Goal: Task Accomplishment & Management: Use online tool/utility

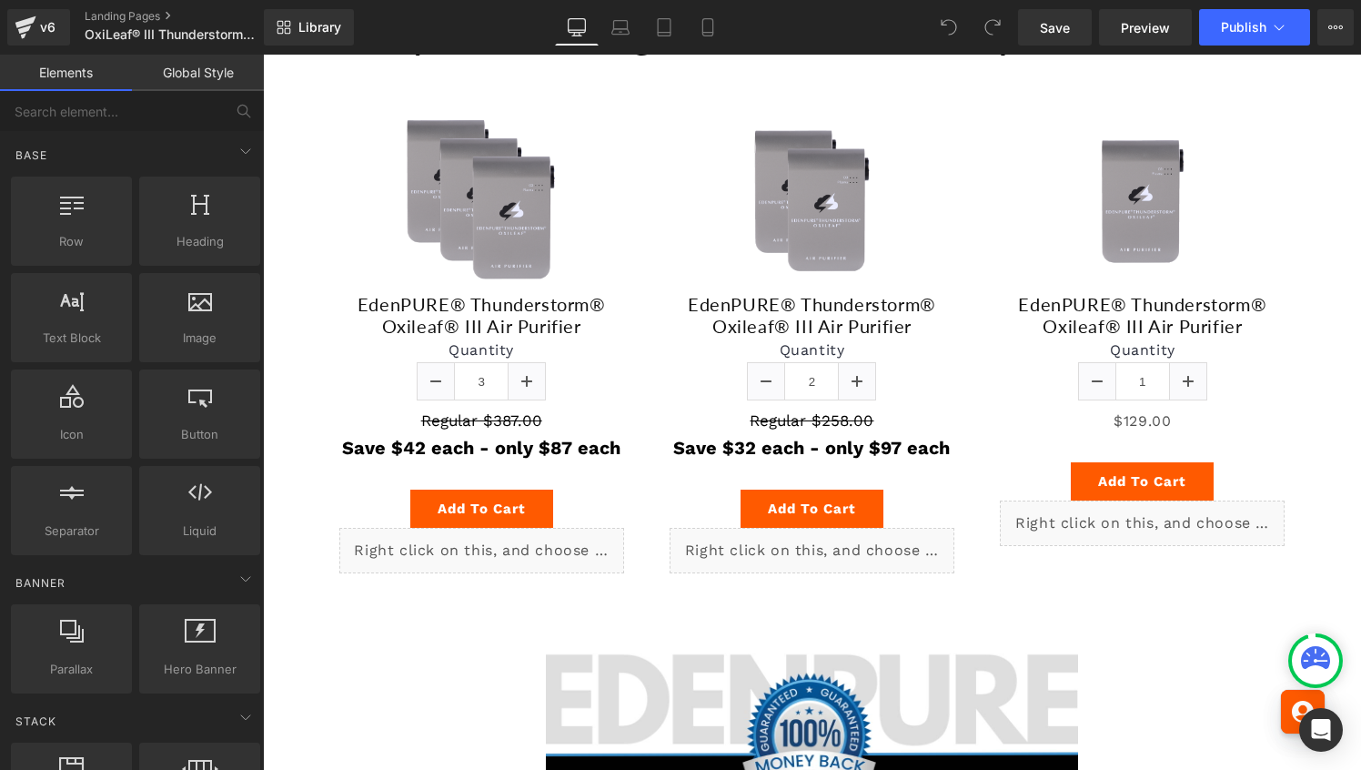
scroll to position [7862, 0]
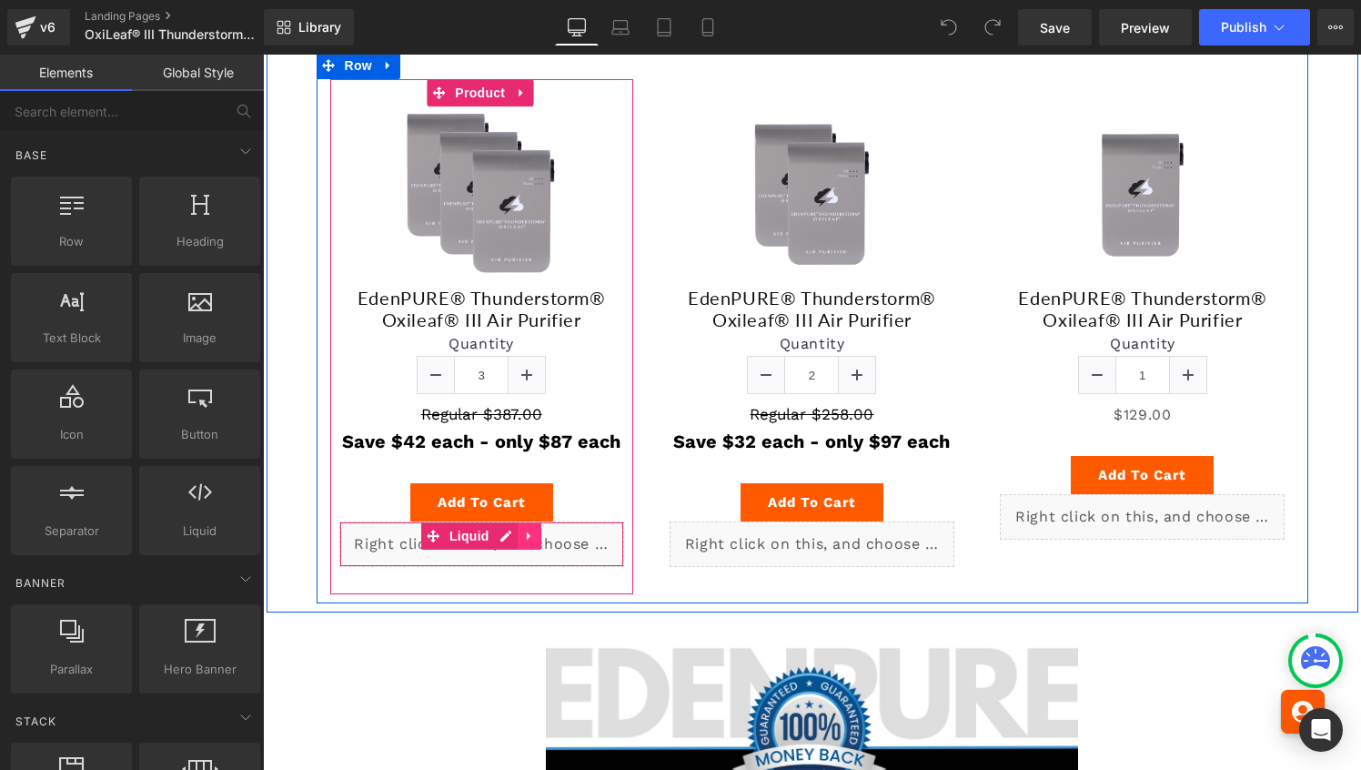
click at [527, 540] on icon at bounding box center [529, 536] width 4 height 8
click at [513, 542] on icon at bounding box center [517, 536] width 13 height 13
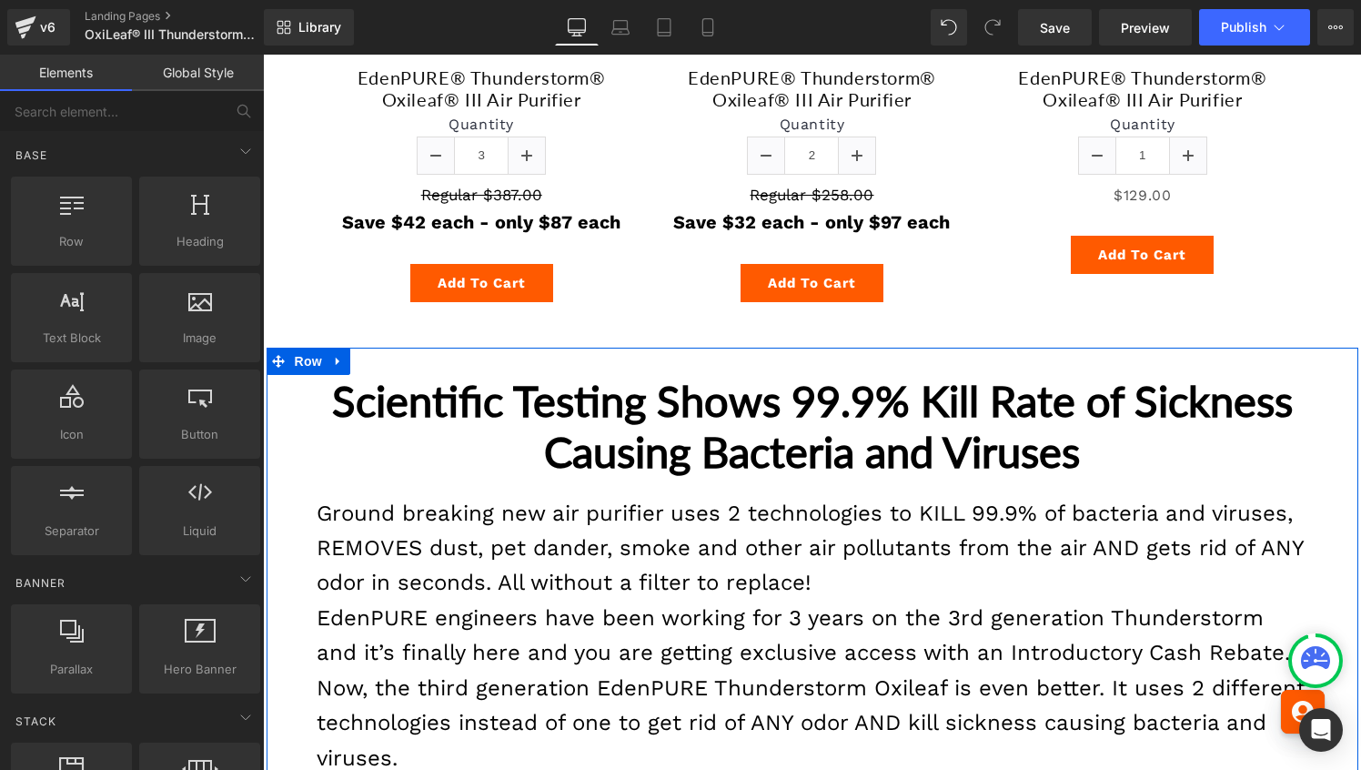
scroll to position [4979, 0]
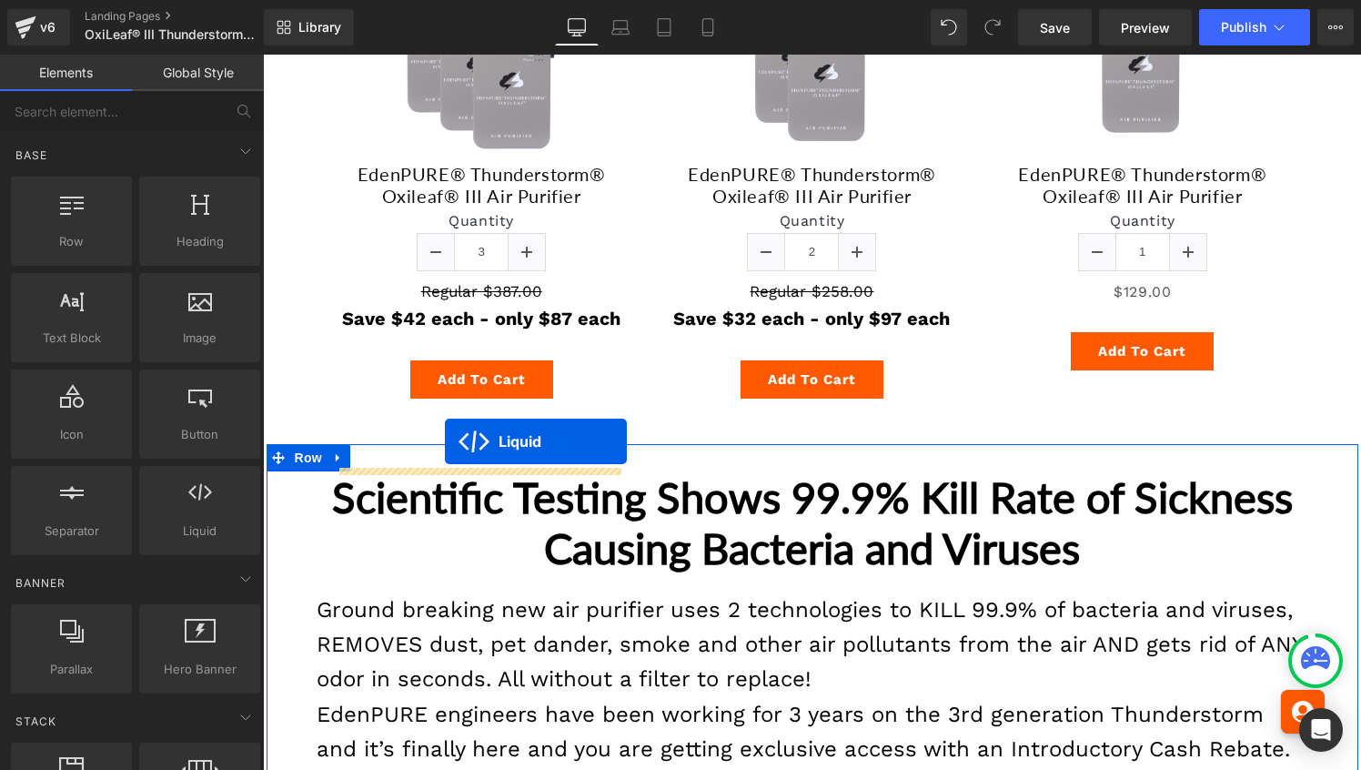
drag, startPoint x: 429, startPoint y: 565, endPoint x: 445, endPoint y: 441, distance: 124.8
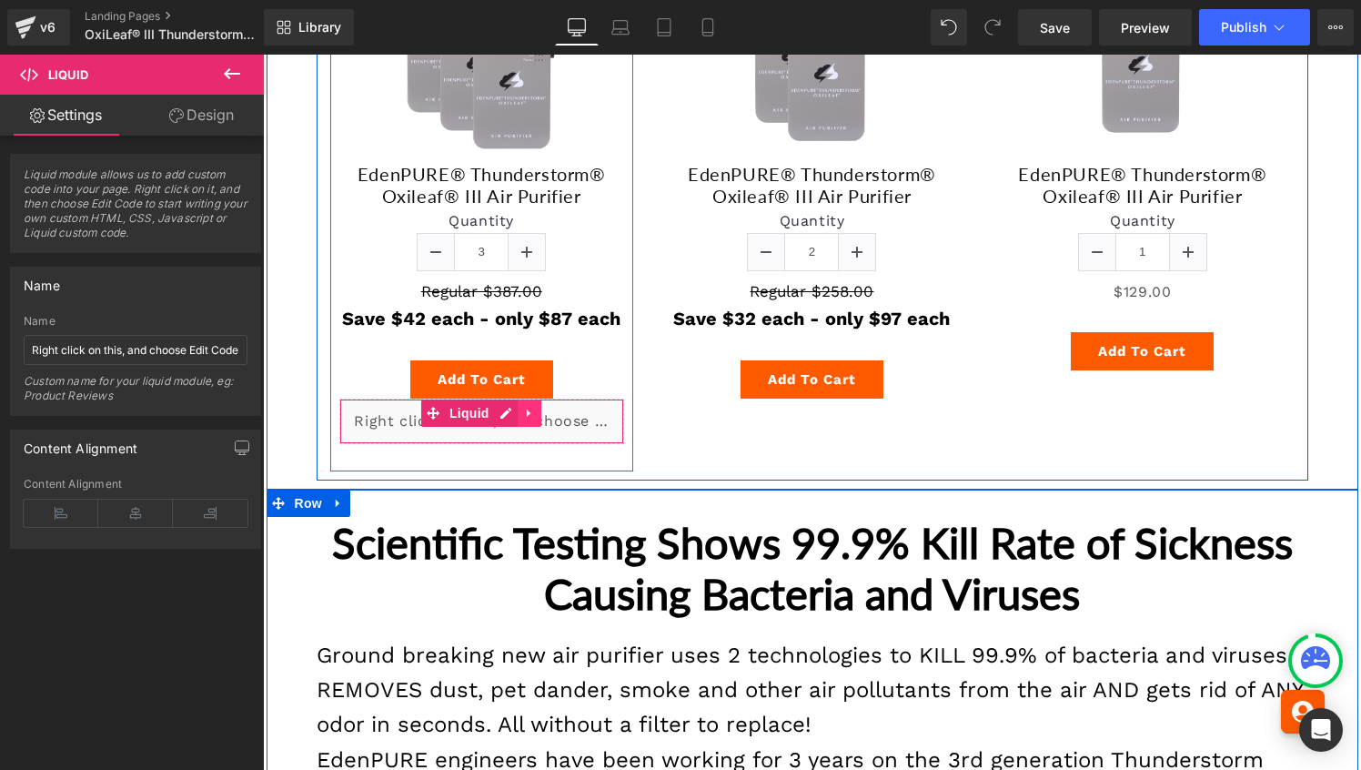
click at [519, 427] on link at bounding box center [530, 412] width 24 height 27
click at [514, 419] on icon at bounding box center [517, 413] width 13 height 13
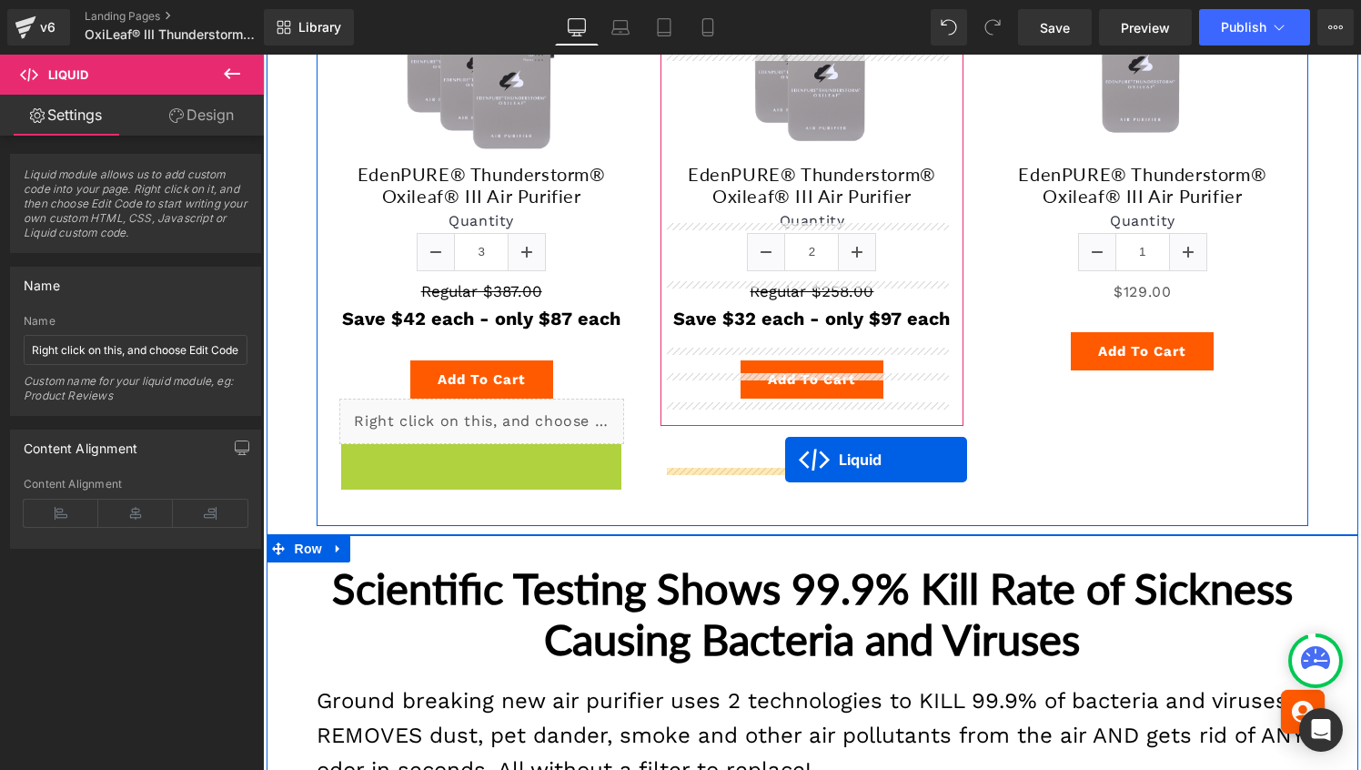
drag, startPoint x: 429, startPoint y: 525, endPoint x: 785, endPoint y: 459, distance: 362.6
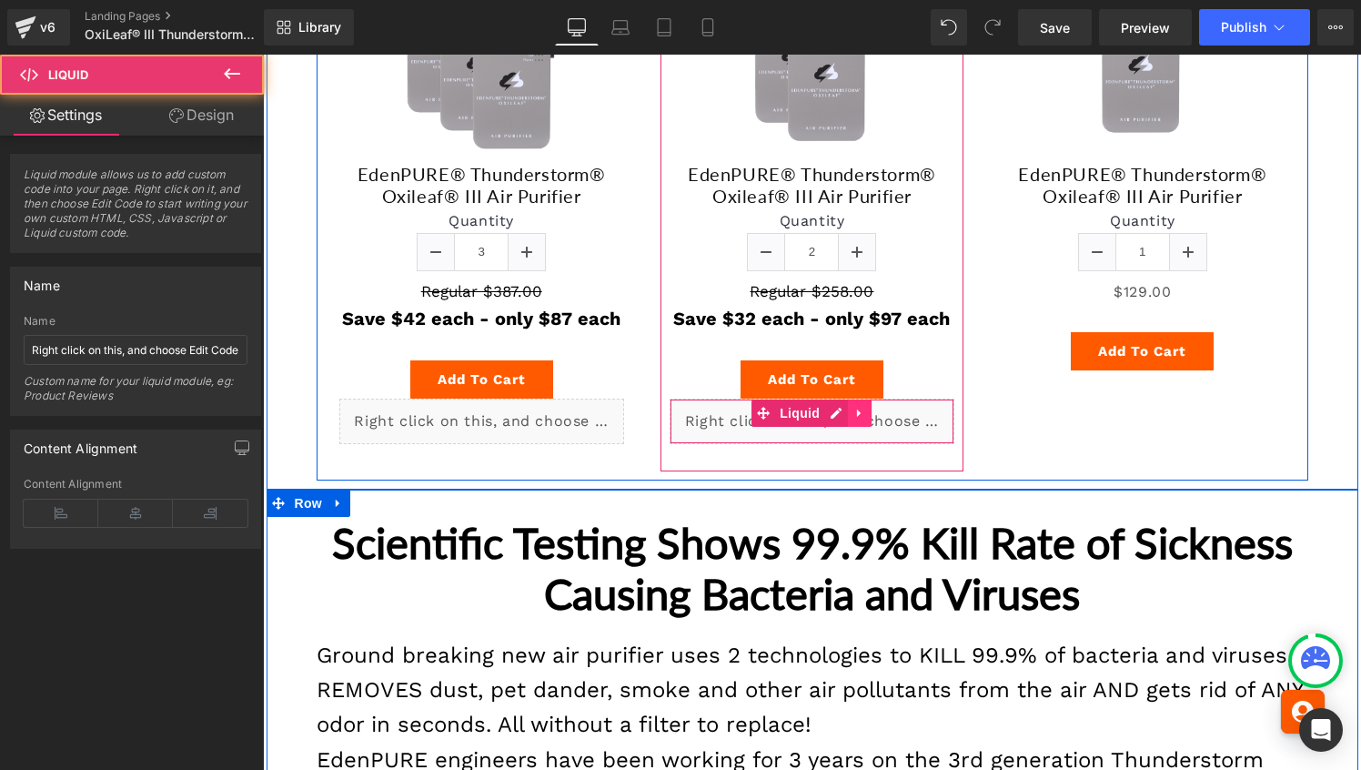
click at [856, 419] on icon at bounding box center [859, 413] width 13 height 14
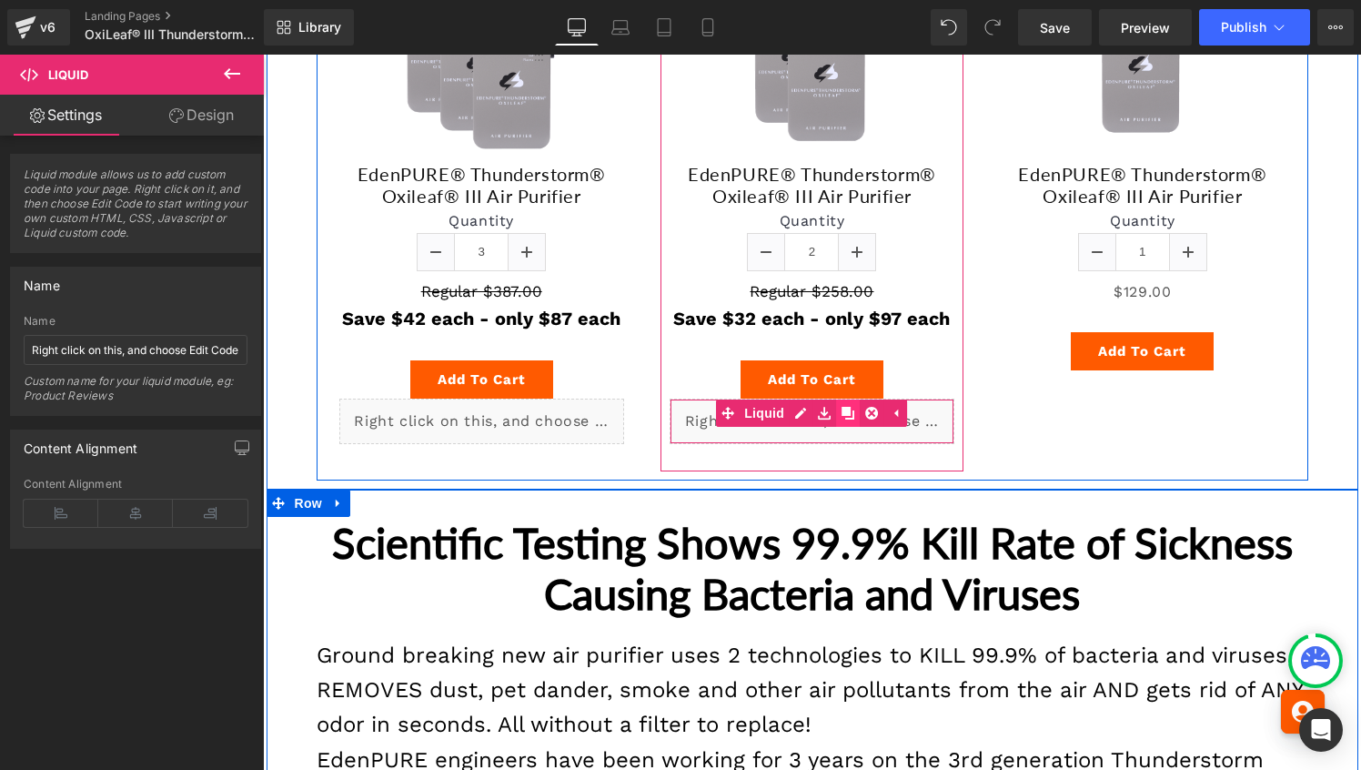
click at [842, 419] on icon at bounding box center [848, 413] width 13 height 13
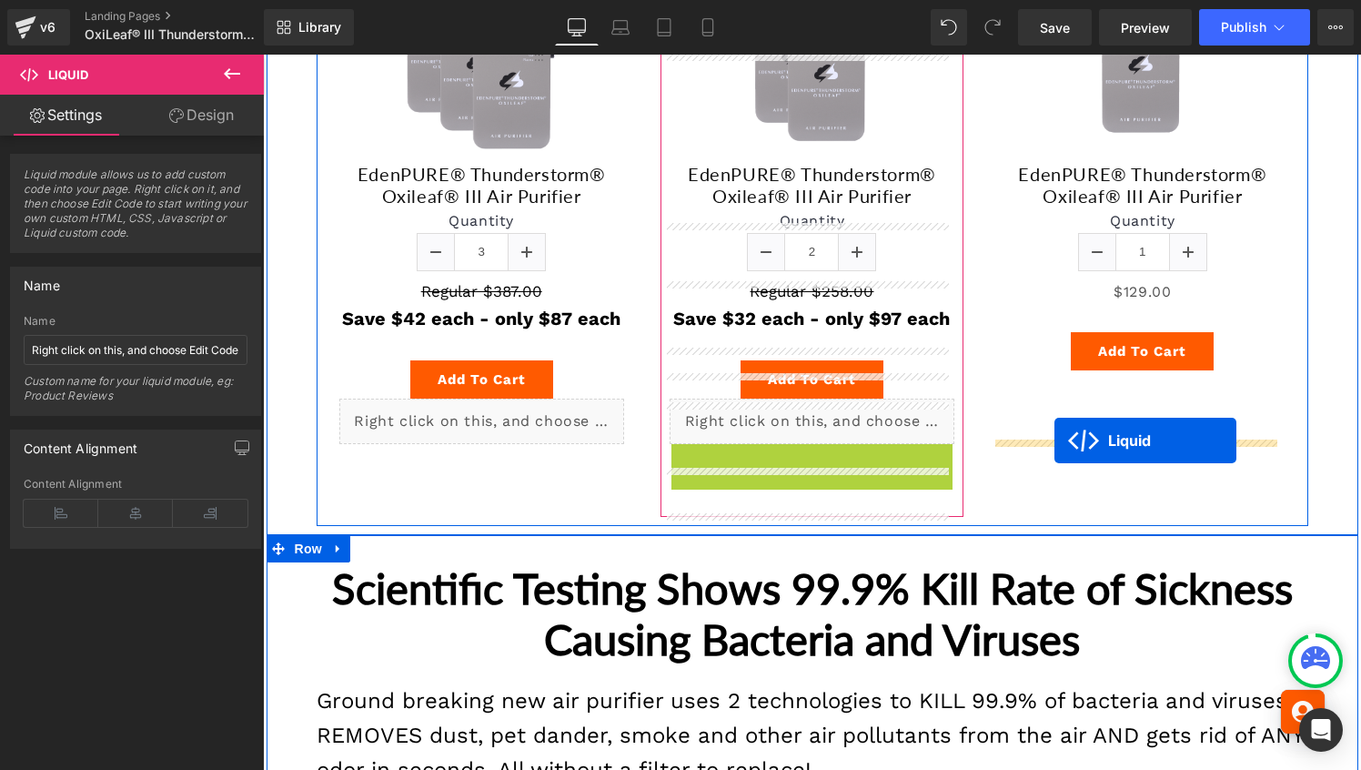
drag, startPoint x: 760, startPoint y: 523, endPoint x: 1054, endPoint y: 440, distance: 306.2
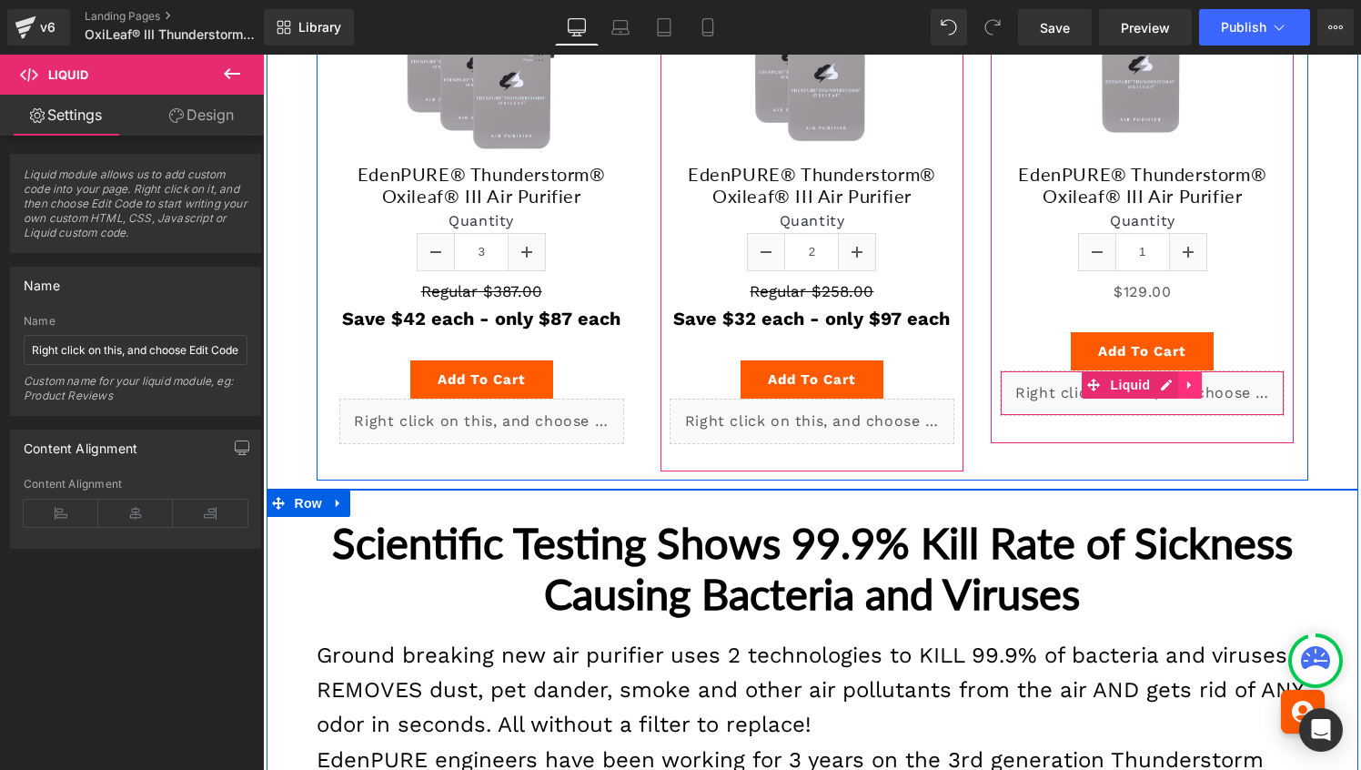
click at [1184, 392] on icon at bounding box center [1190, 385] width 13 height 14
click at [1173, 391] on icon at bounding box center [1178, 384] width 13 height 13
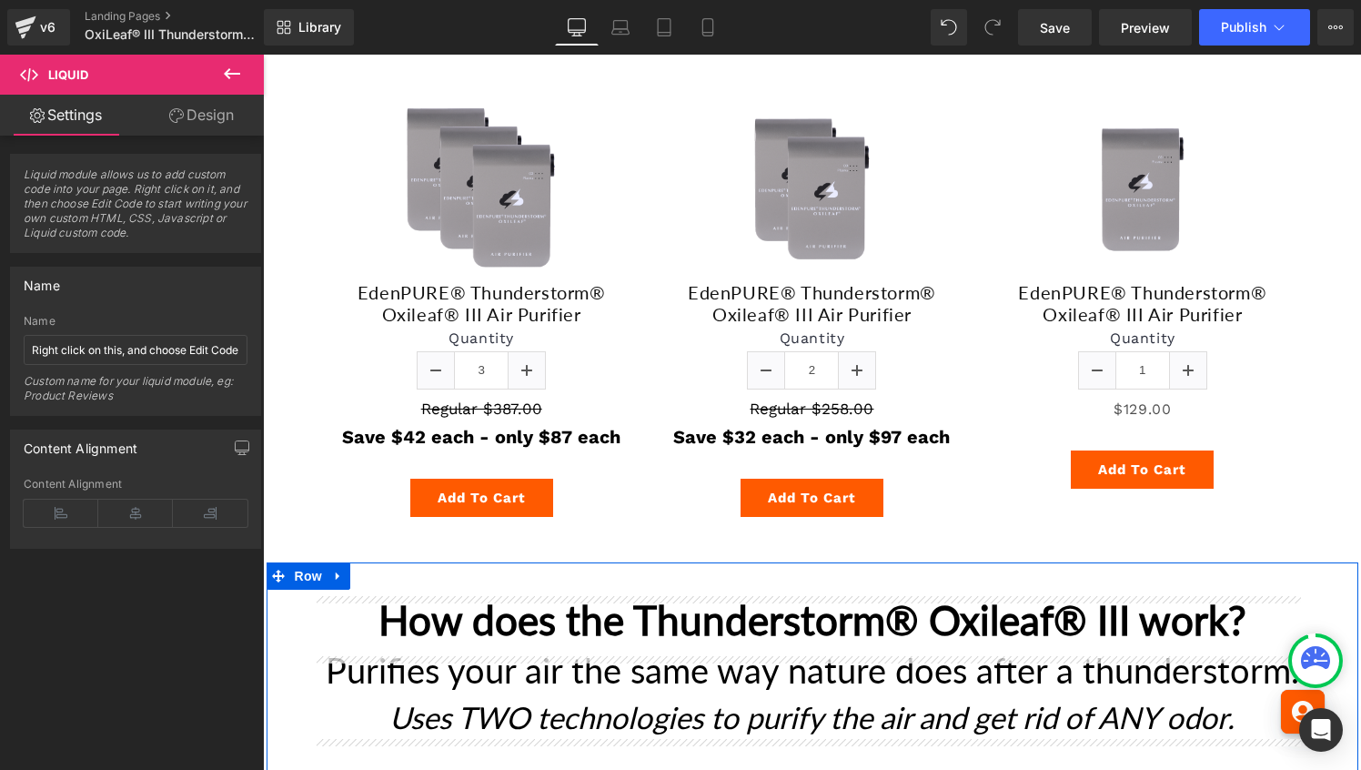
scroll to position [2373, 0]
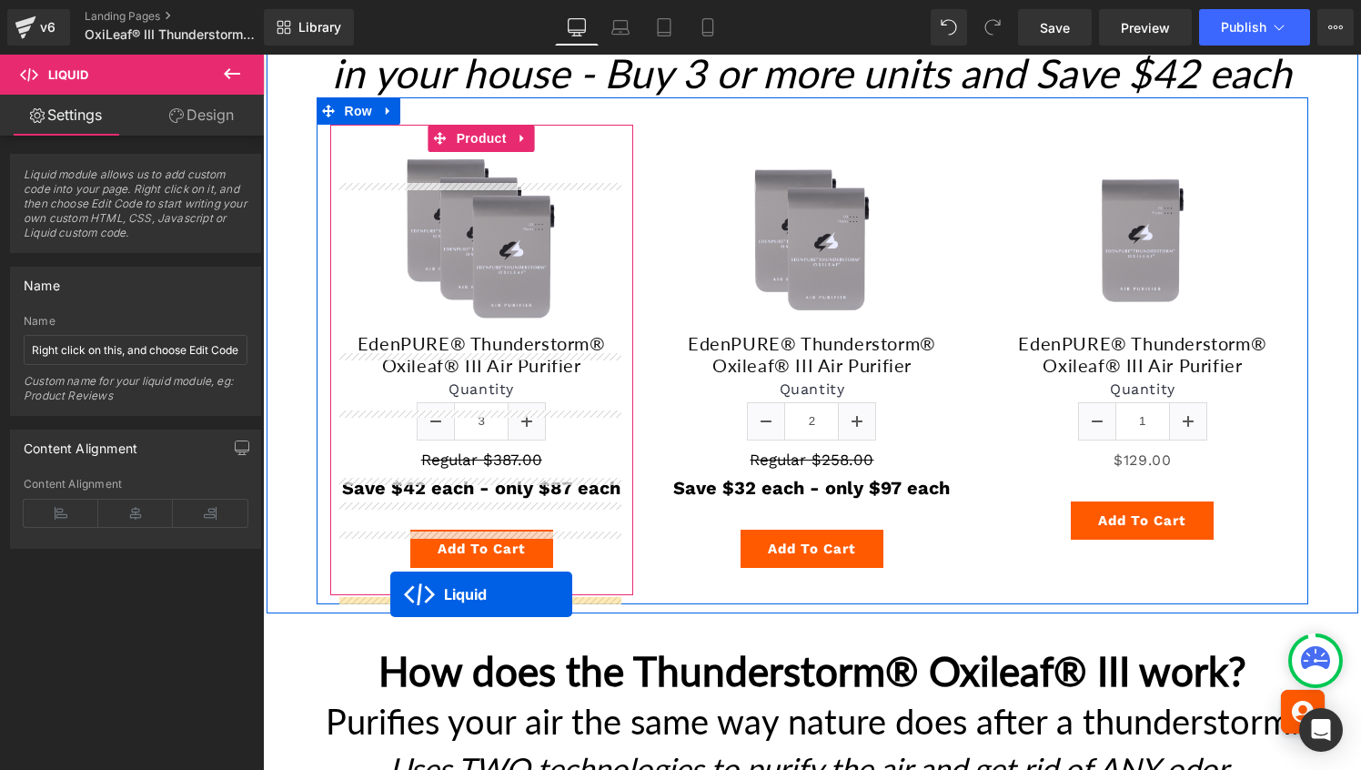
drag, startPoint x: 1086, startPoint y: 499, endPoint x: 390, endPoint y: 594, distance: 702.5
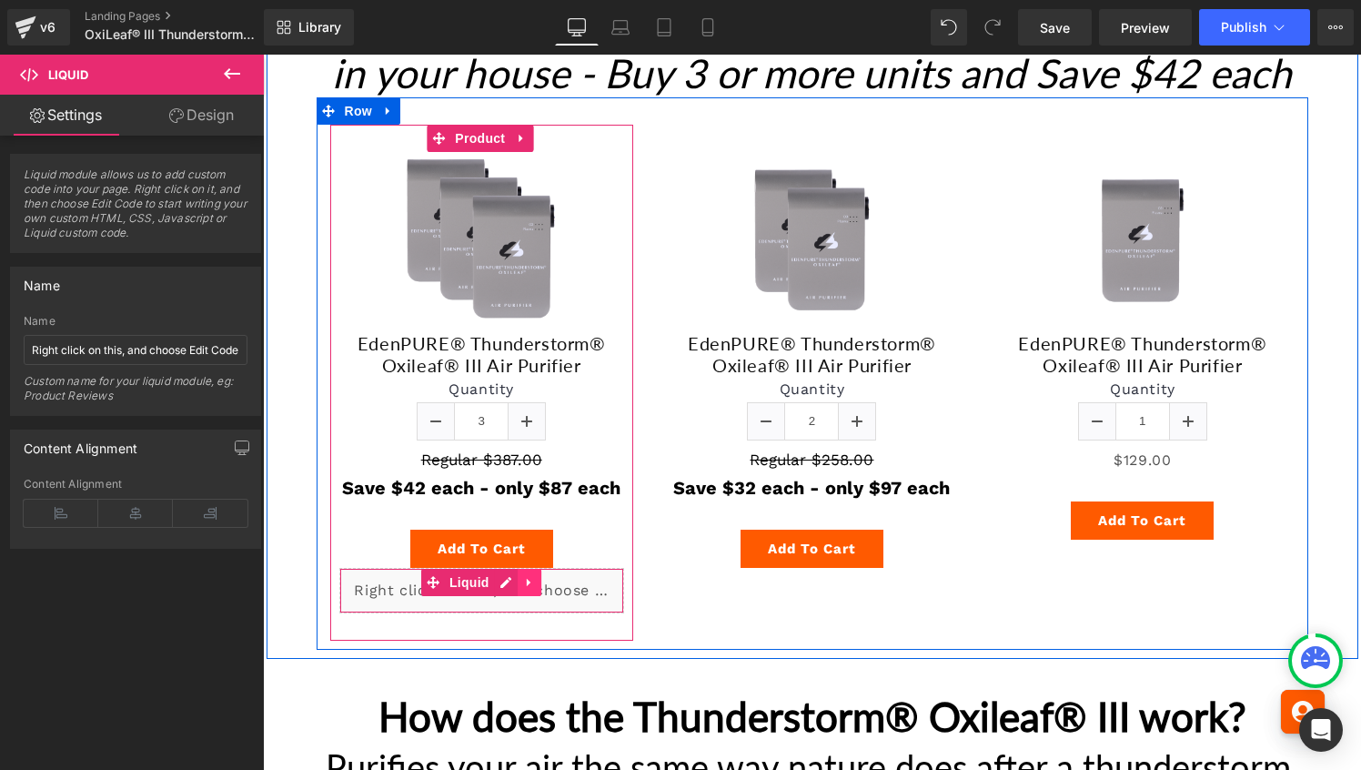
click at [531, 589] on icon at bounding box center [529, 582] width 13 height 14
click at [523, 596] on link at bounding box center [518, 582] width 24 height 27
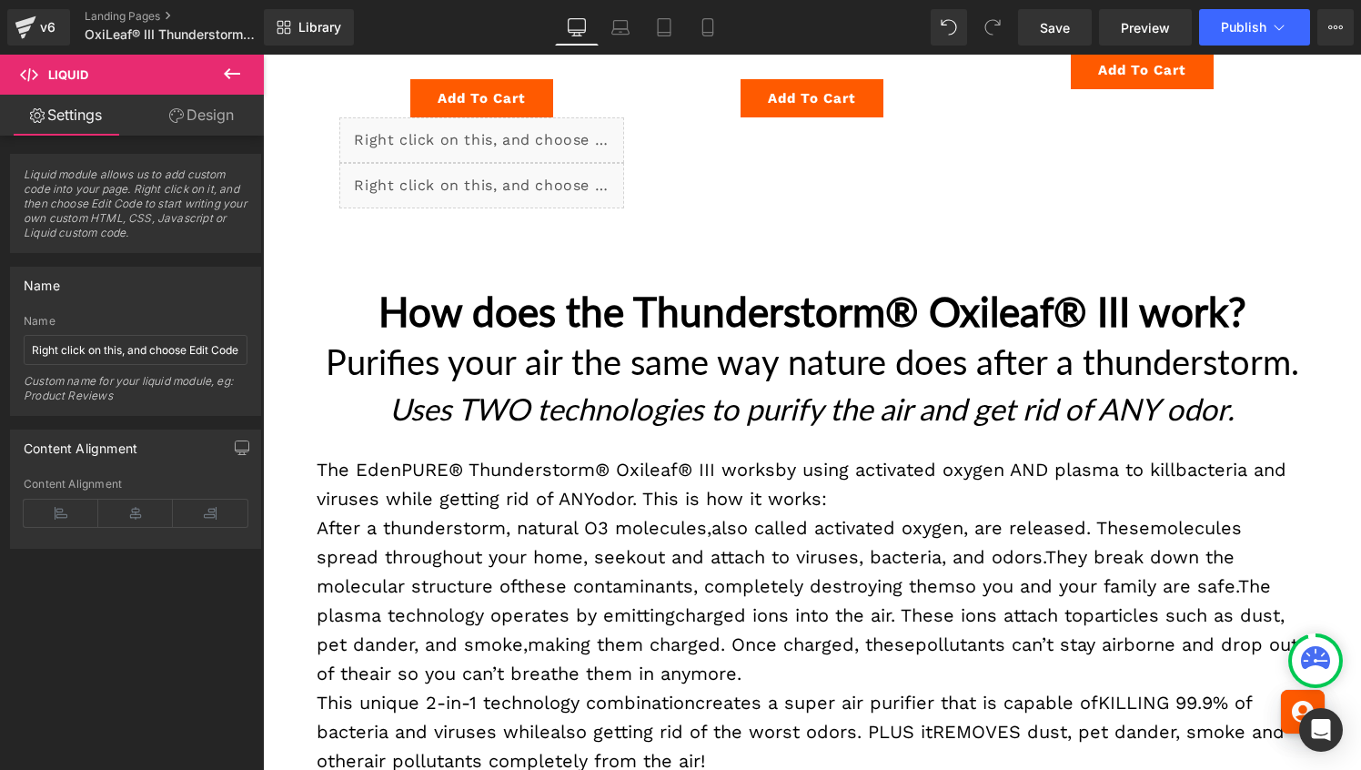
scroll to position [2718, 0]
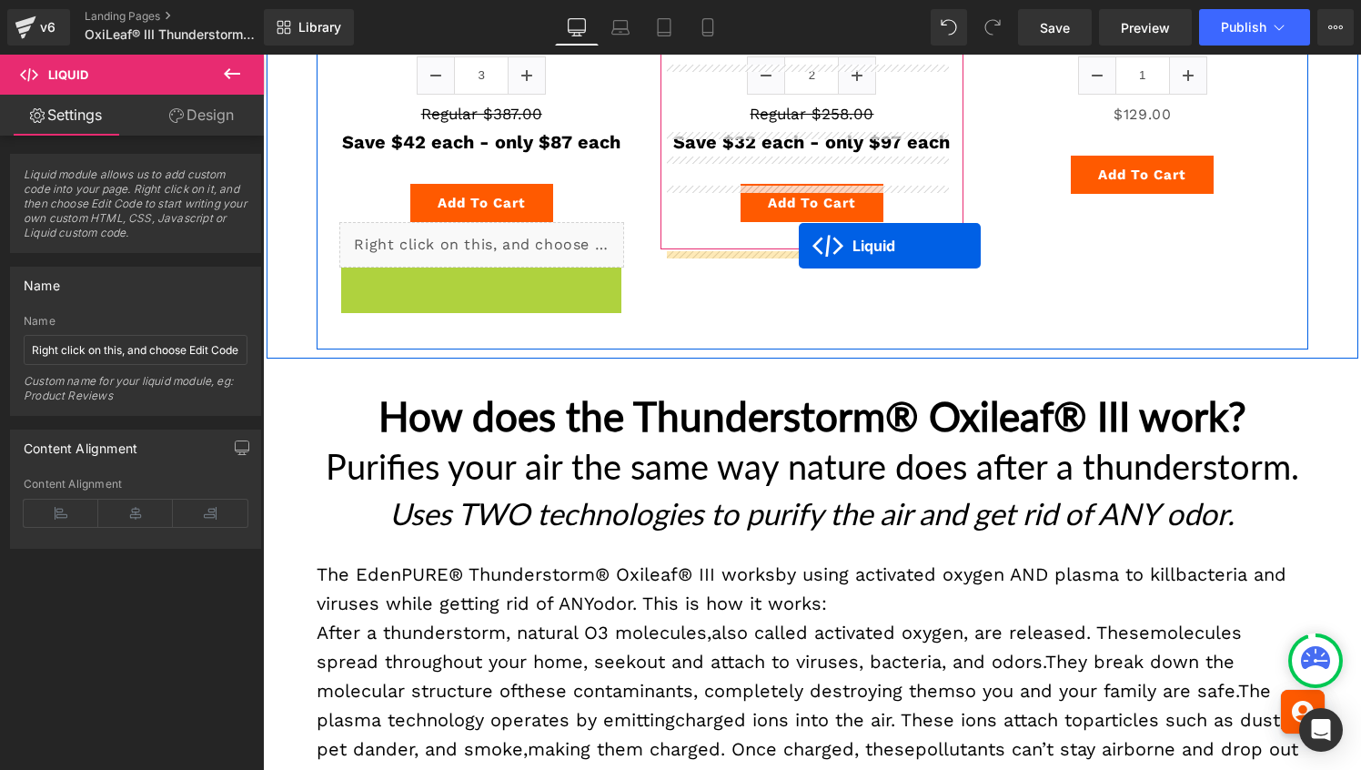
drag, startPoint x: 430, startPoint y: 309, endPoint x: 799, endPoint y: 246, distance: 373.9
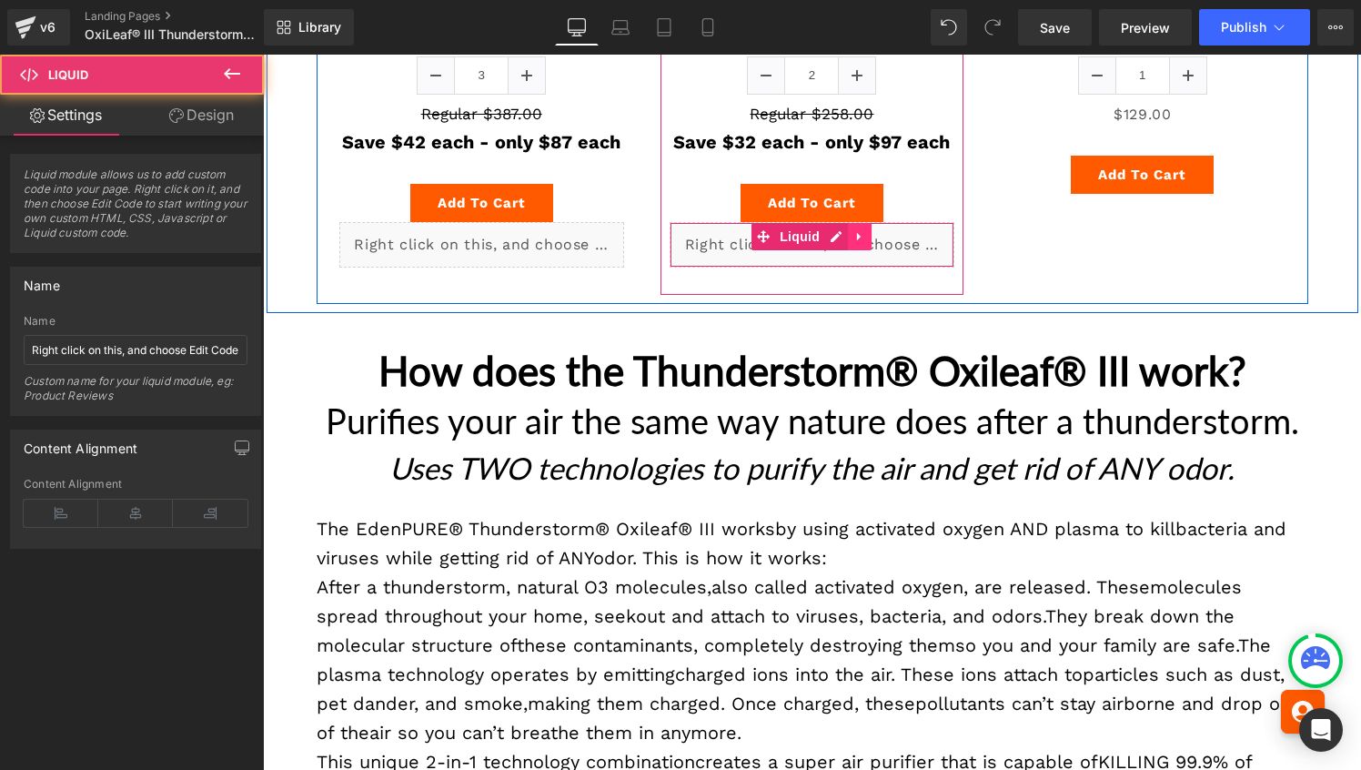
click at [857, 240] on icon at bounding box center [859, 236] width 4 height 8
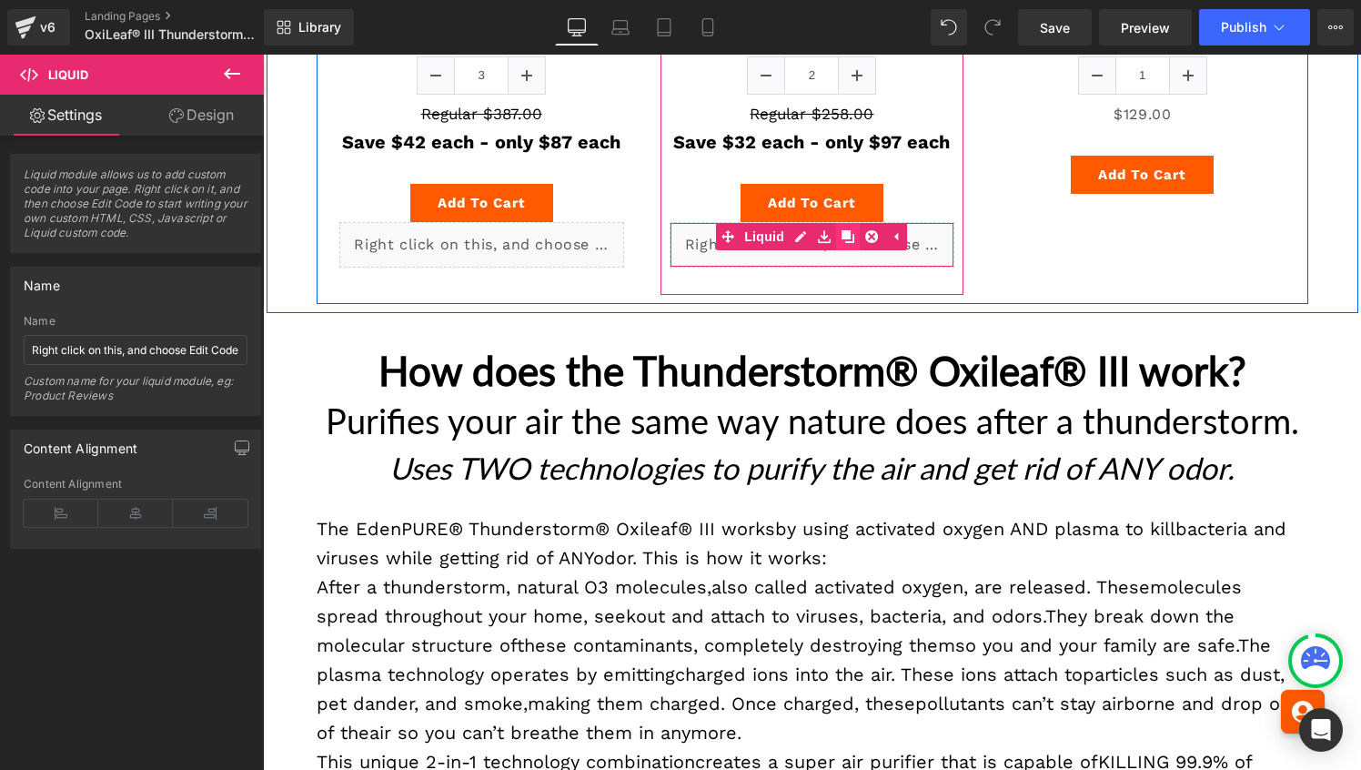
click at [842, 243] on icon at bounding box center [848, 236] width 13 height 13
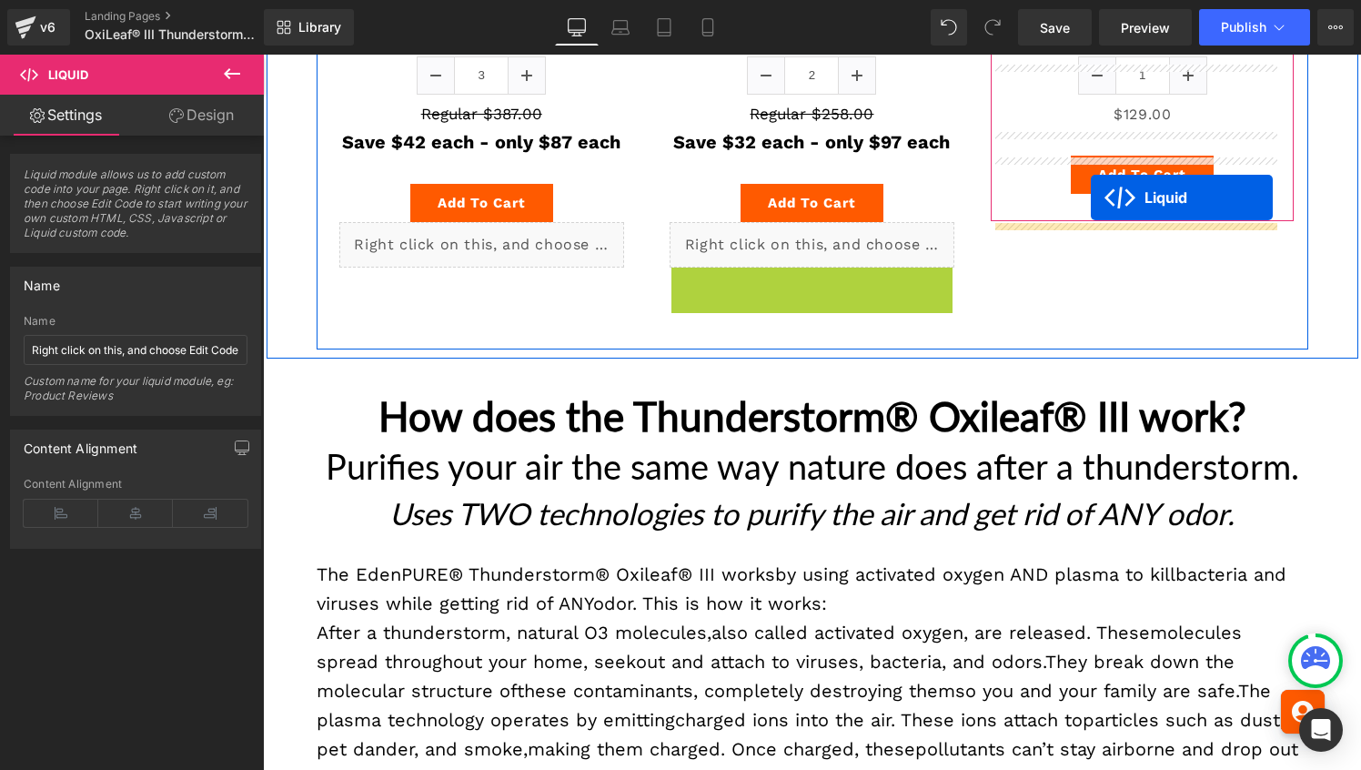
drag, startPoint x: 753, startPoint y: 308, endPoint x: 1089, endPoint y: 201, distance: 352.5
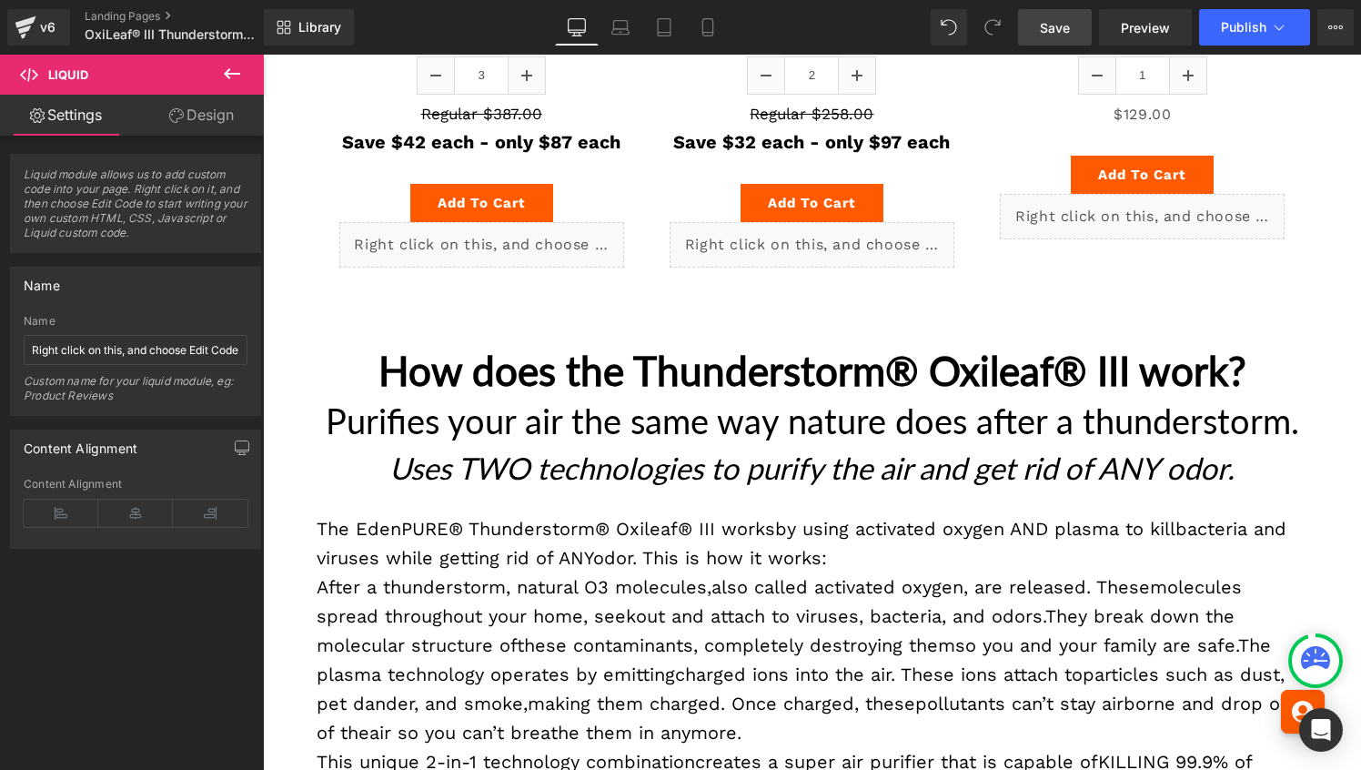
click at [1065, 29] on span "Save" at bounding box center [1055, 27] width 30 height 19
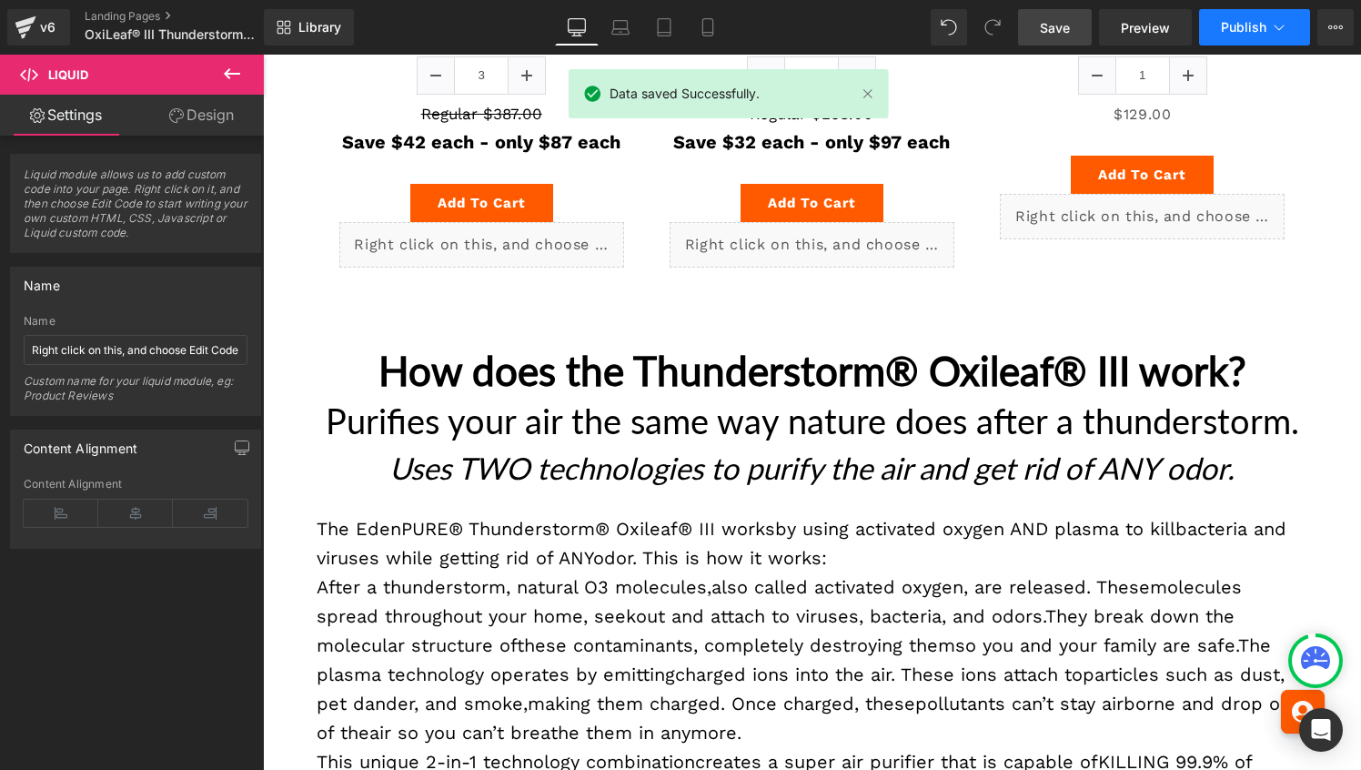
click at [1219, 24] on button "Publish" at bounding box center [1254, 27] width 111 height 36
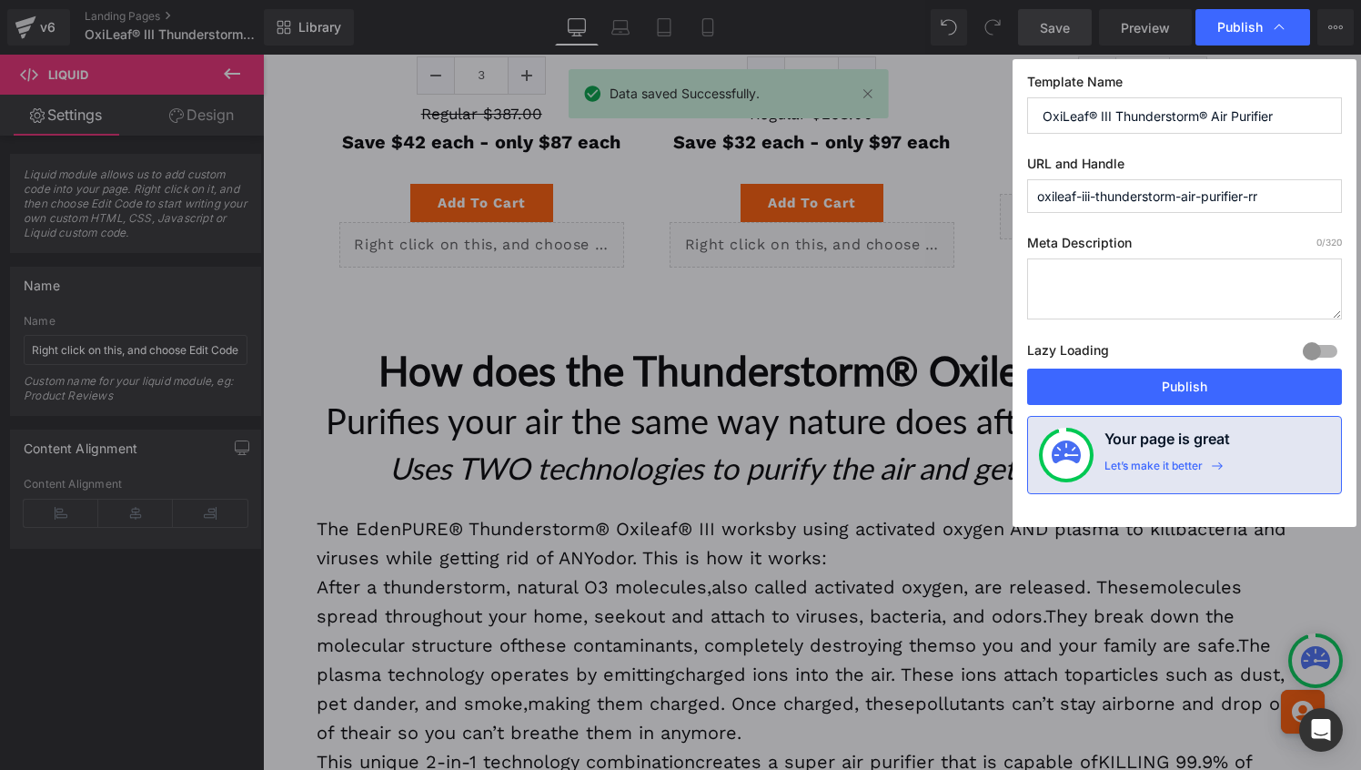
click at [1205, 364] on div "Lazy Loading Build Upgrade plan to unlock" at bounding box center [1184, 353] width 315 height 30
drag, startPoint x: 1208, startPoint y: 385, endPoint x: 943, endPoint y: 330, distance: 270.3
click at [1208, 385] on button "Publish" at bounding box center [1184, 386] width 315 height 36
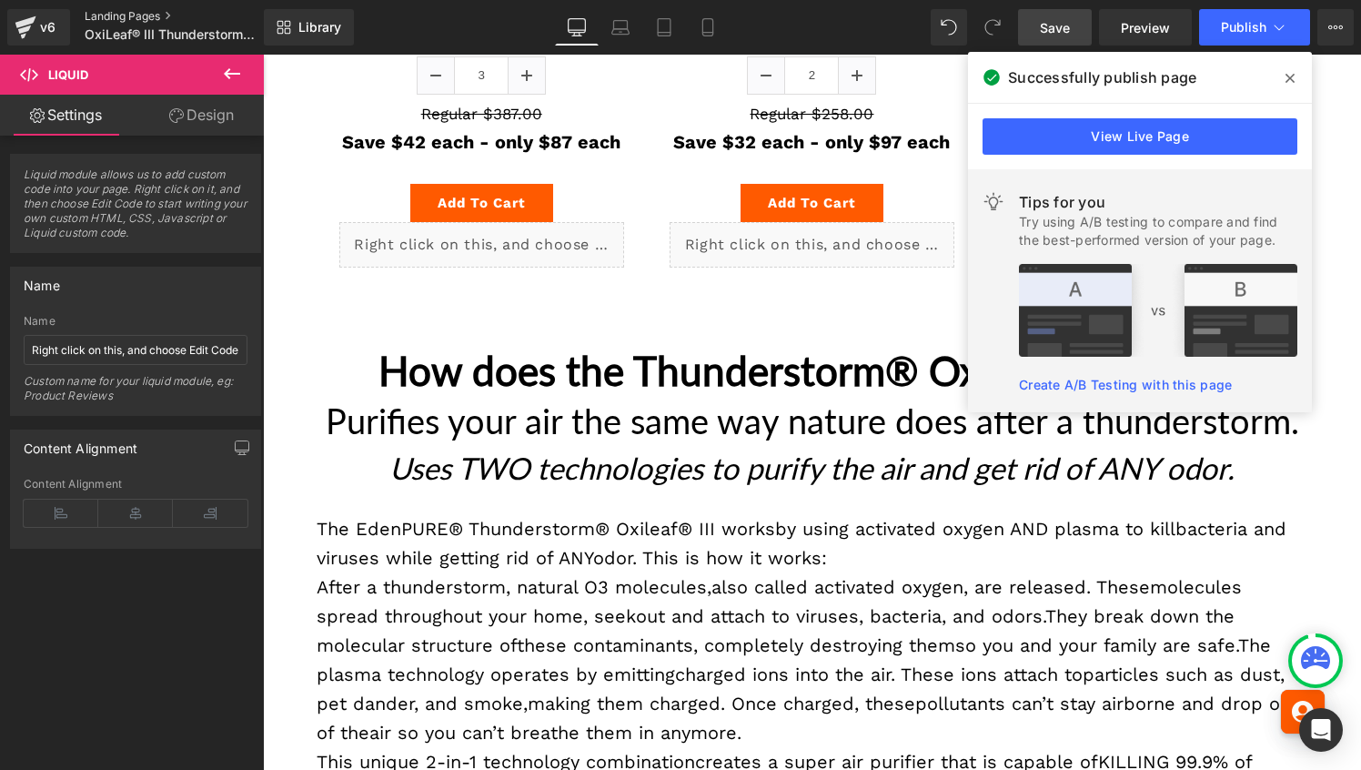
click at [111, 15] on link "Landing Pages" at bounding box center [189, 16] width 209 height 15
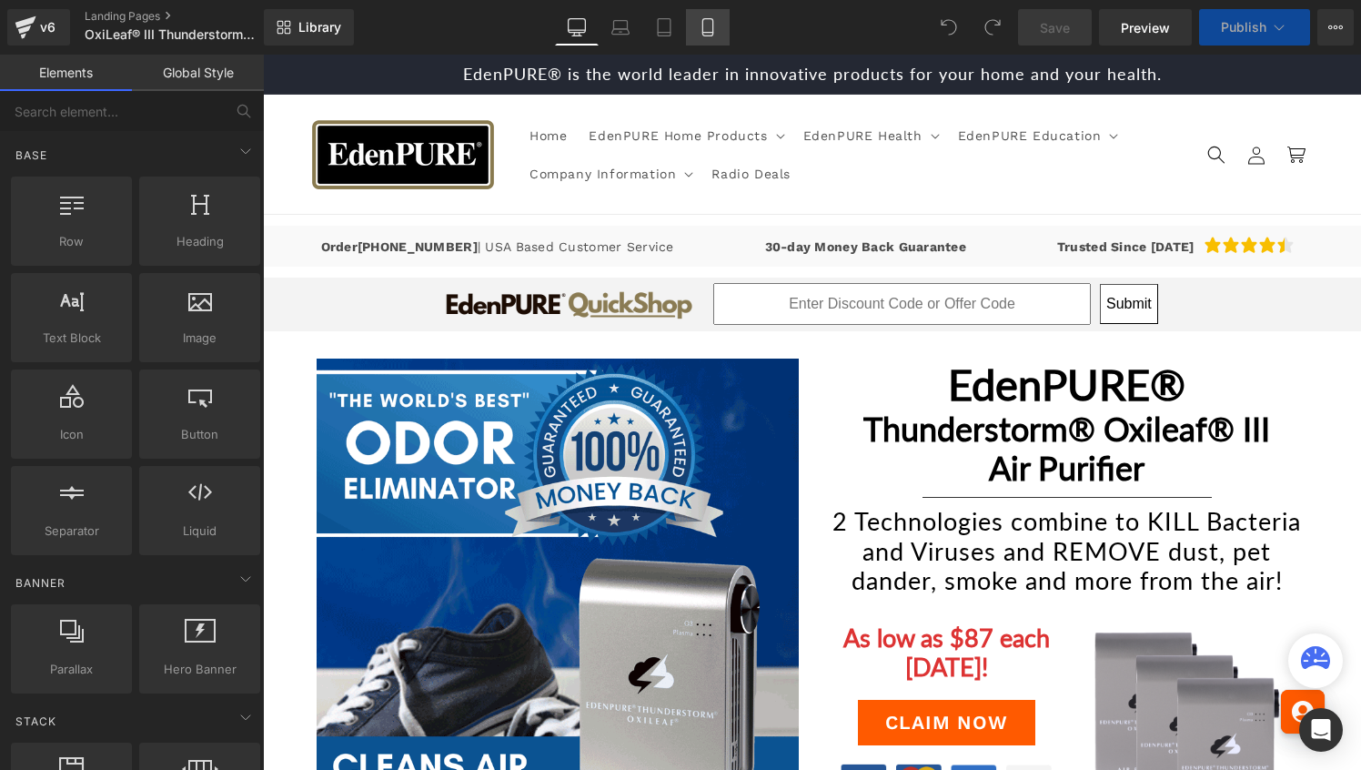
click at [707, 34] on icon at bounding box center [708, 27] width 18 height 18
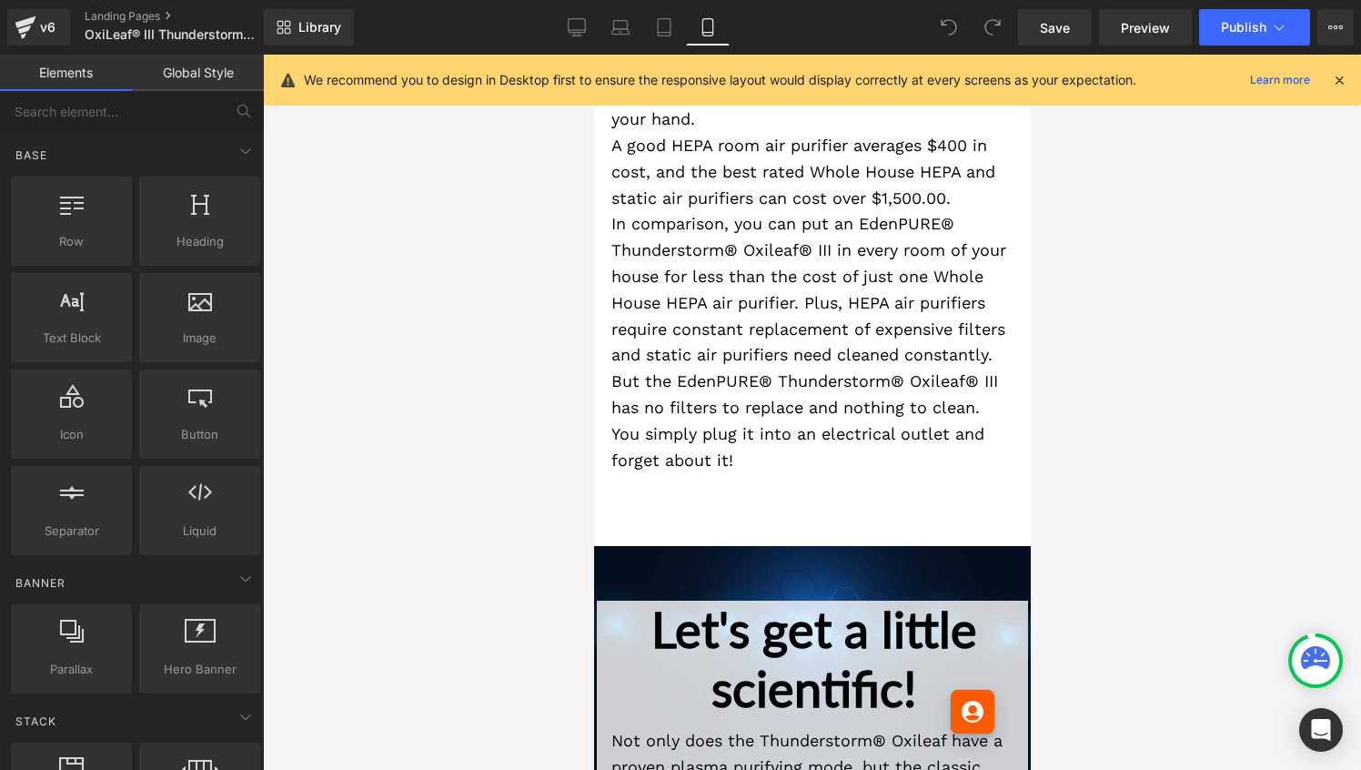
scroll to position [7749, 0]
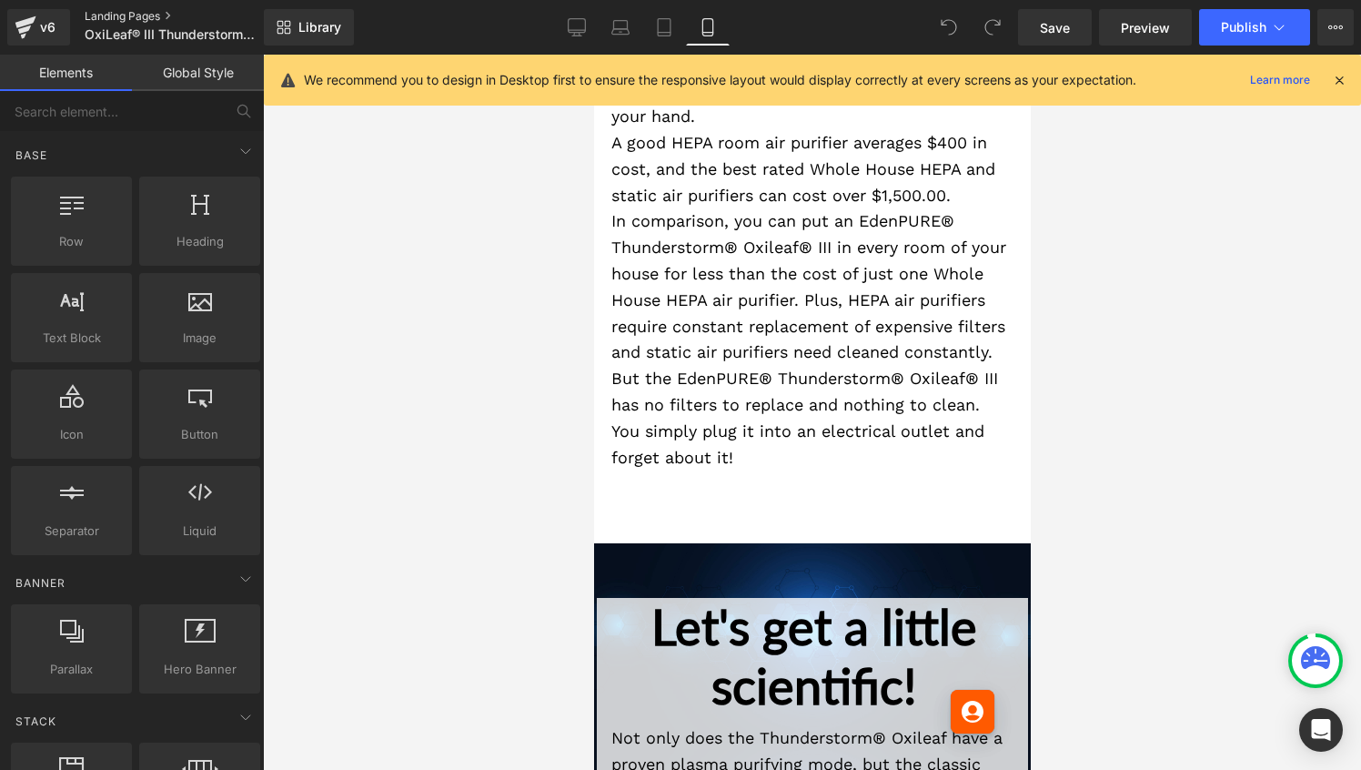
click at [108, 15] on link "Landing Pages" at bounding box center [189, 16] width 209 height 15
